Goal: Navigation & Orientation: Find specific page/section

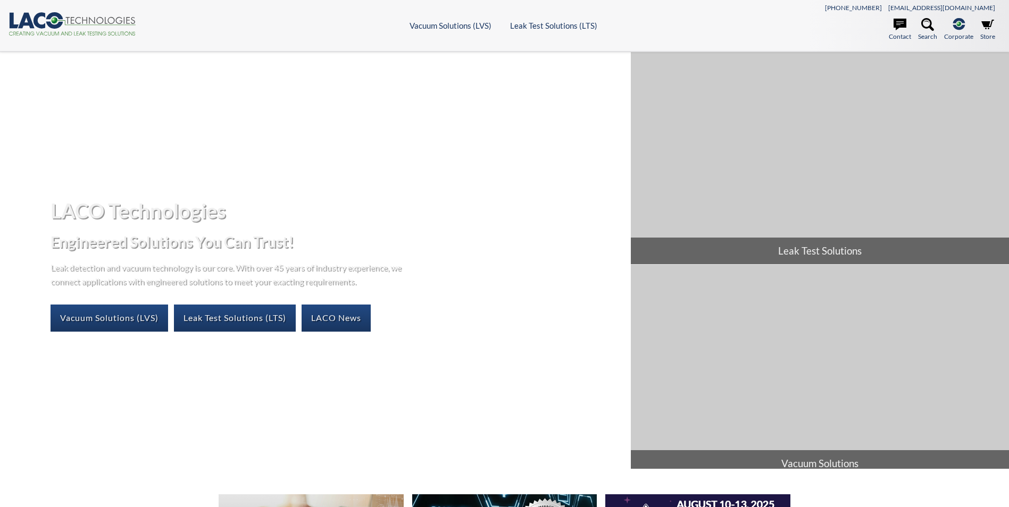
select select "Language Translate Widget"
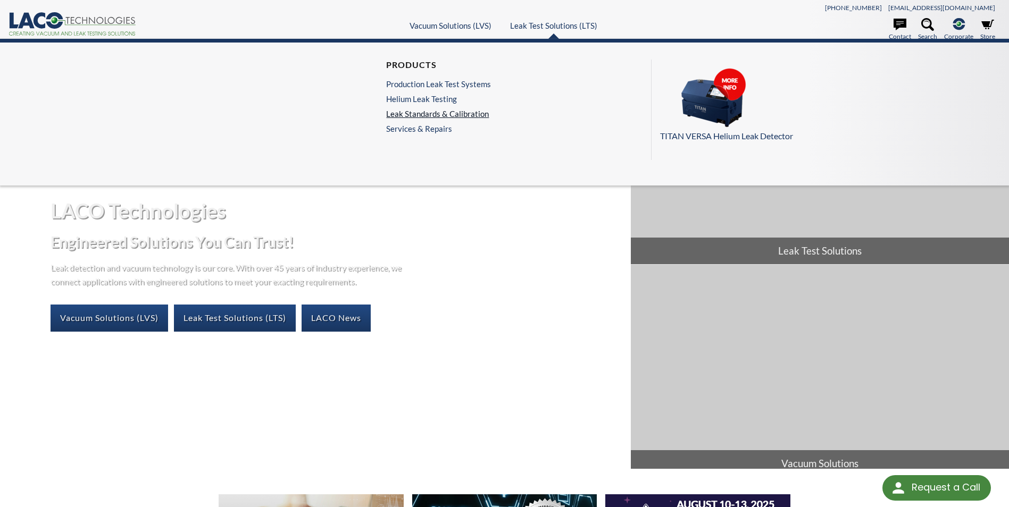
click at [460, 114] on link "Leak Standards & Calibration" at bounding box center [438, 114] width 105 height 10
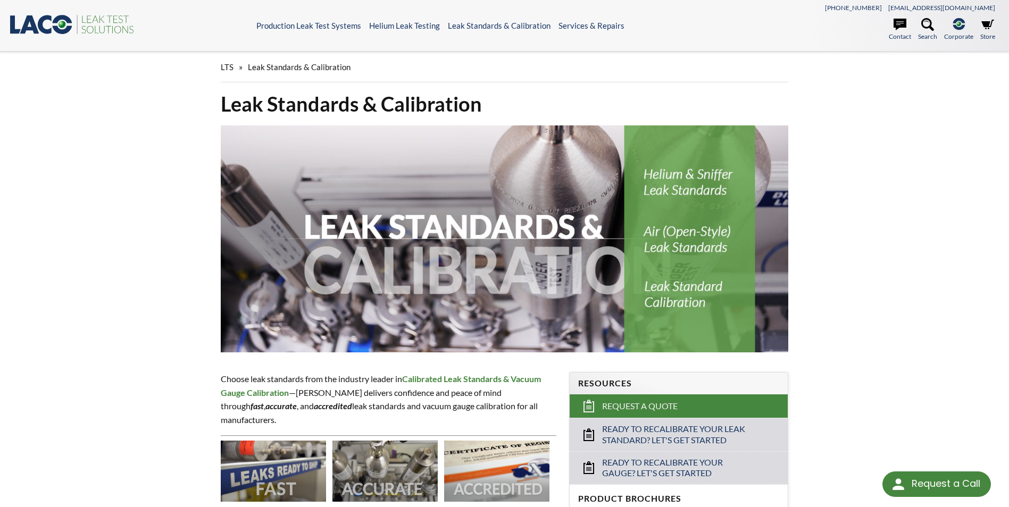
select select "Language Translate Widget"
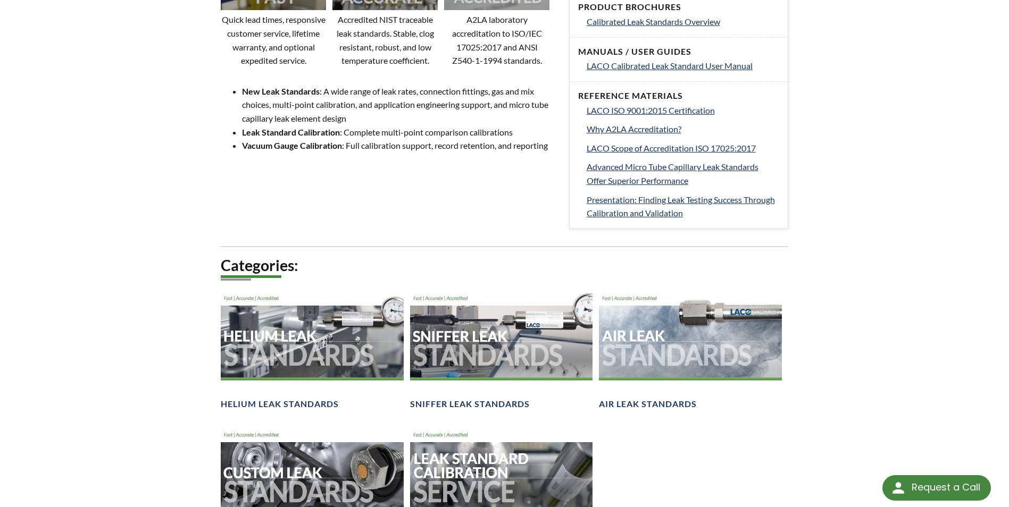
scroll to position [532, 0]
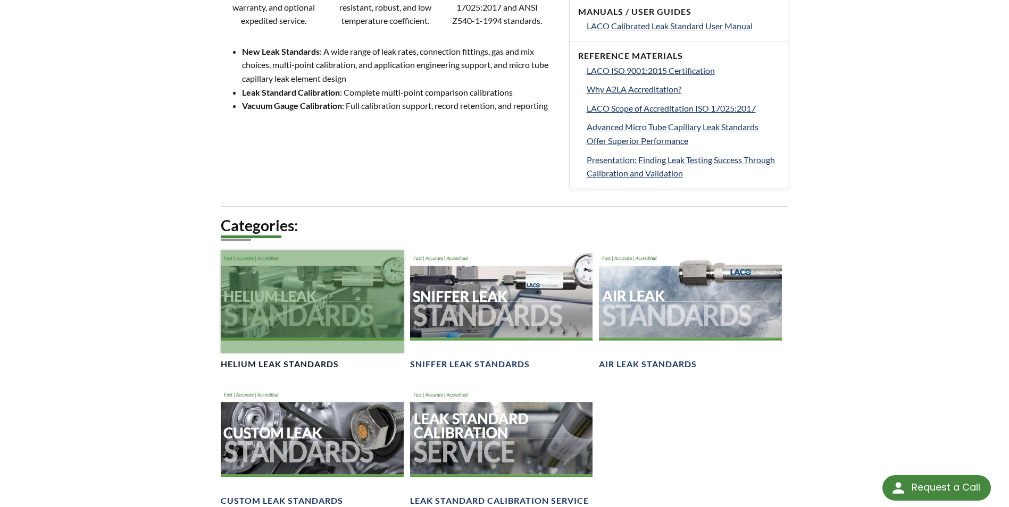
click at [324, 304] on div at bounding box center [312, 302] width 182 height 103
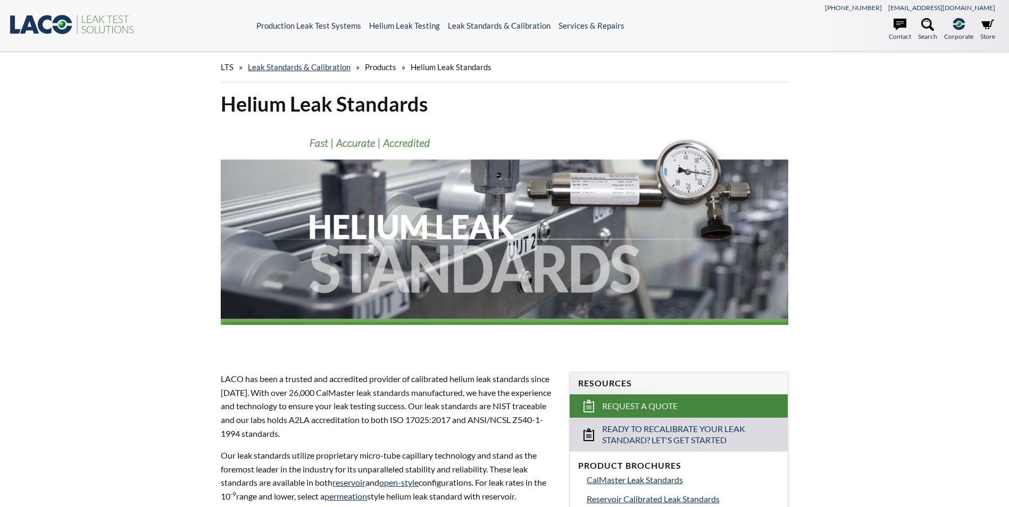
select select "Language Translate Widget"
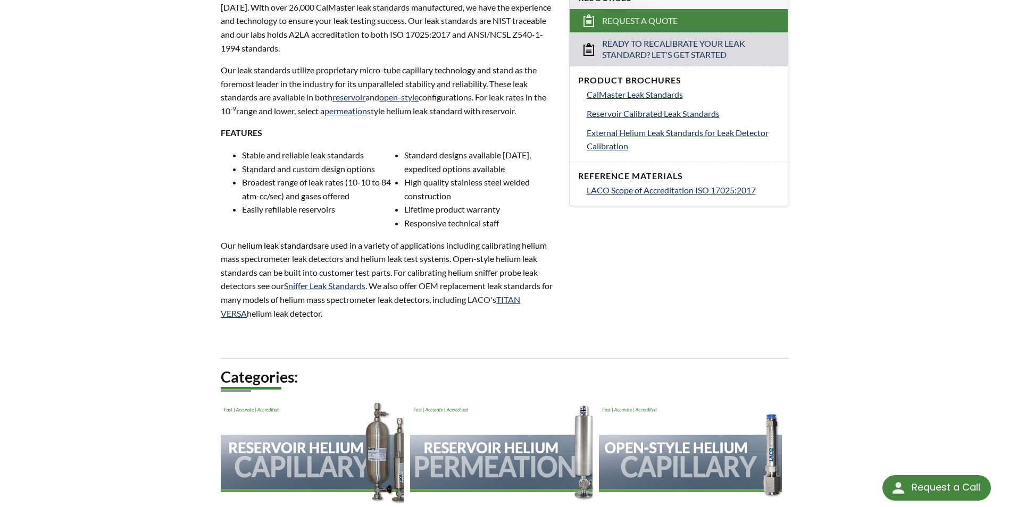
scroll to position [479, 0]
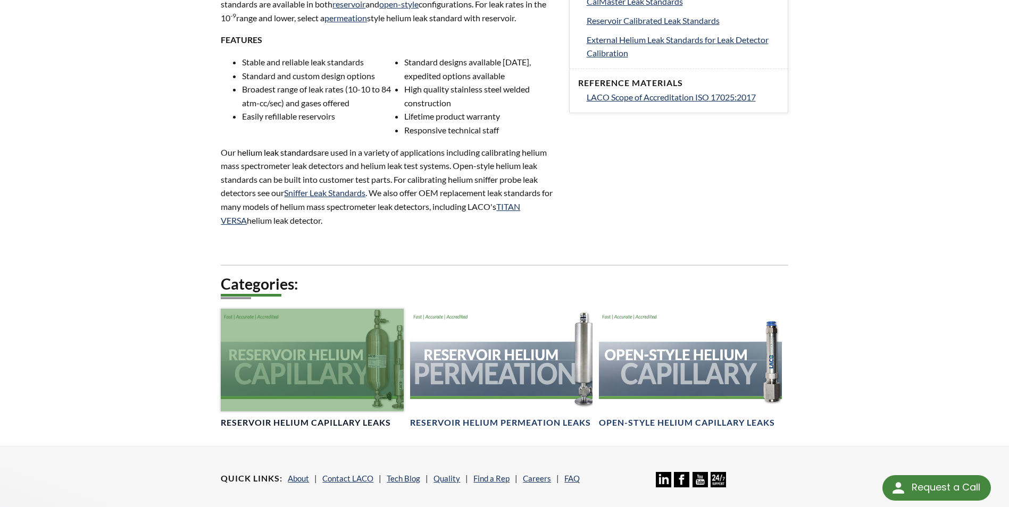
click at [331, 357] on div at bounding box center [312, 360] width 182 height 103
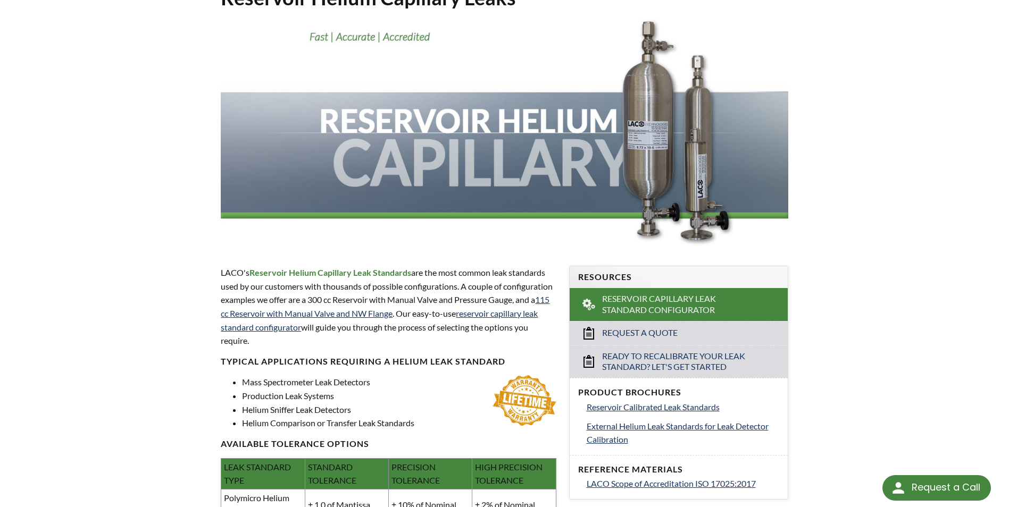
scroll to position [160, 0]
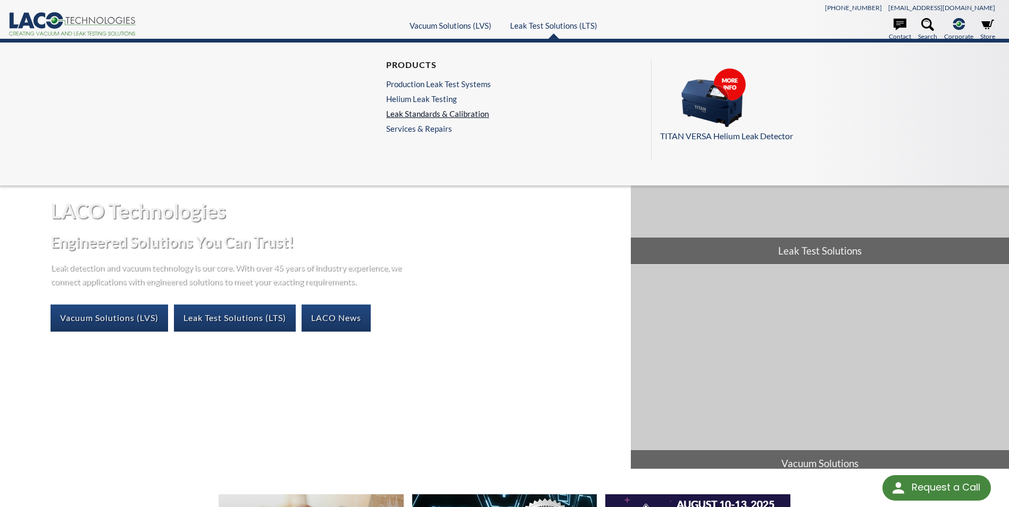
click at [442, 114] on link "Leak Standards & Calibration" at bounding box center [438, 114] width 105 height 10
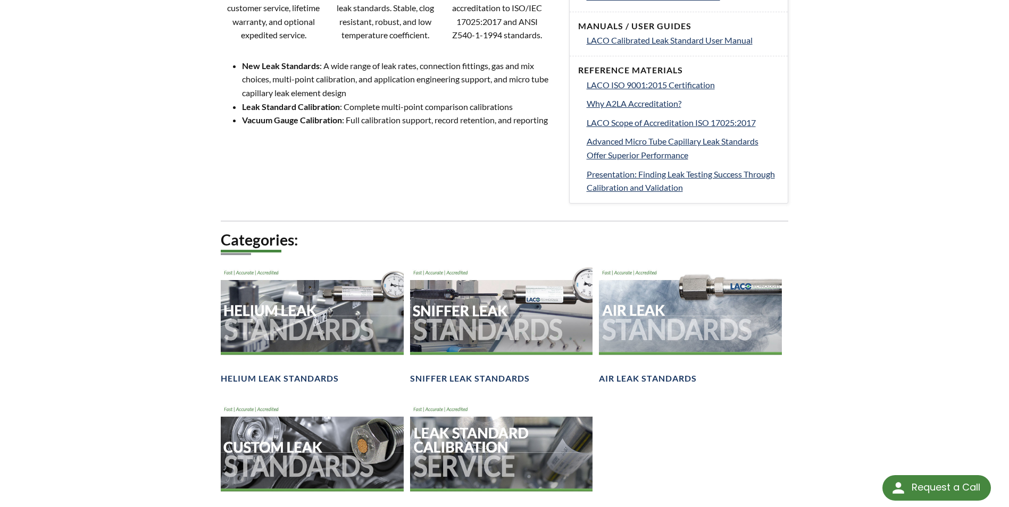
scroll to position [532, 0]
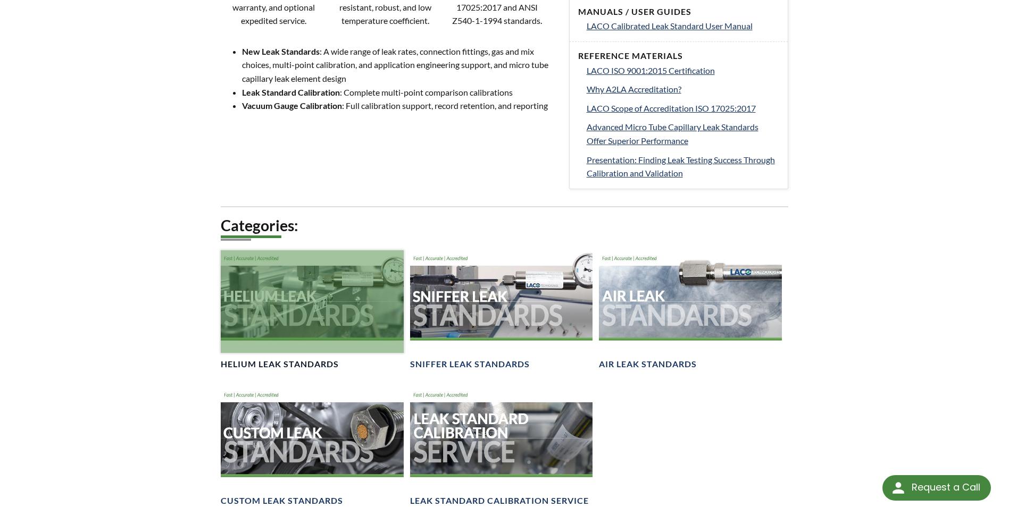
click at [313, 323] on div at bounding box center [312, 302] width 182 height 103
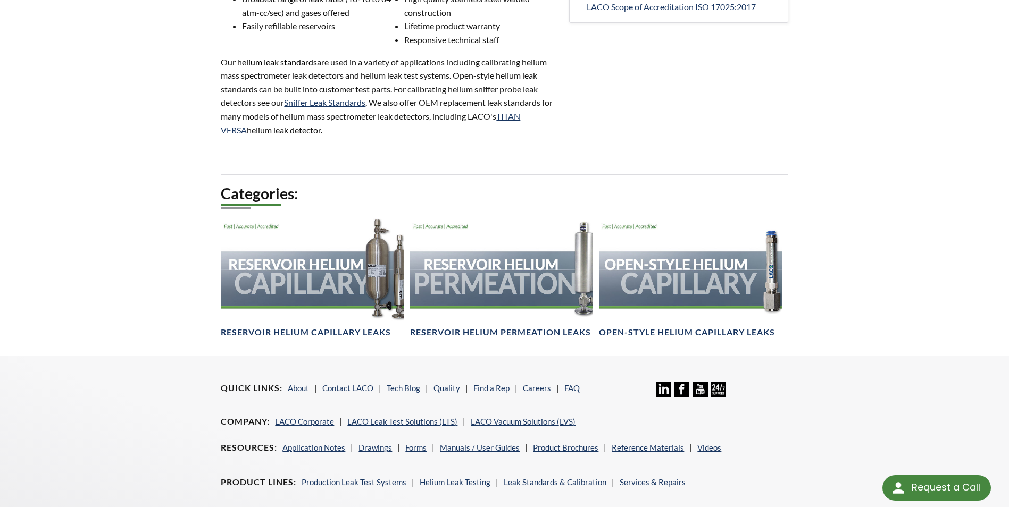
scroll to position [585, 0]
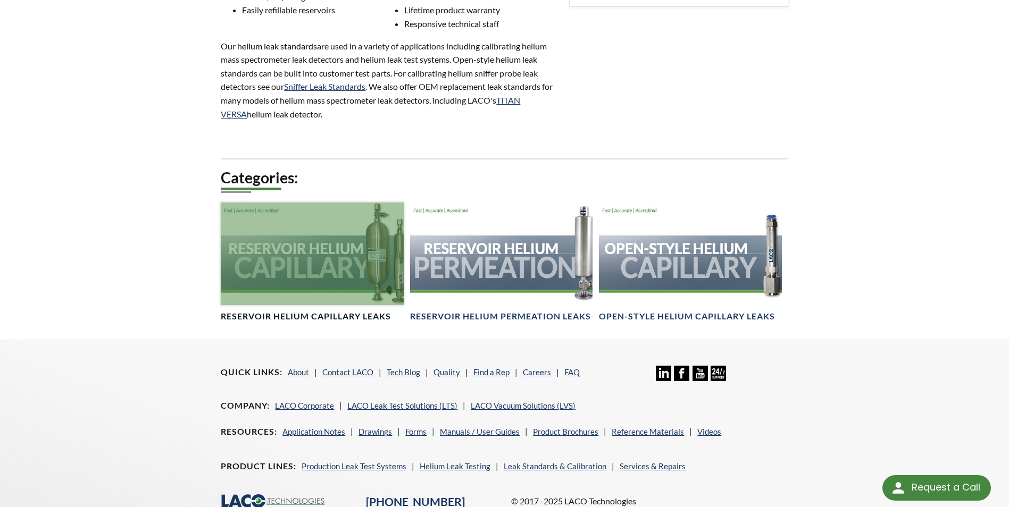
click at [287, 312] on h4 "Reservoir Helium Capillary Leaks" at bounding box center [306, 316] width 170 height 11
